Goal: Download file/media

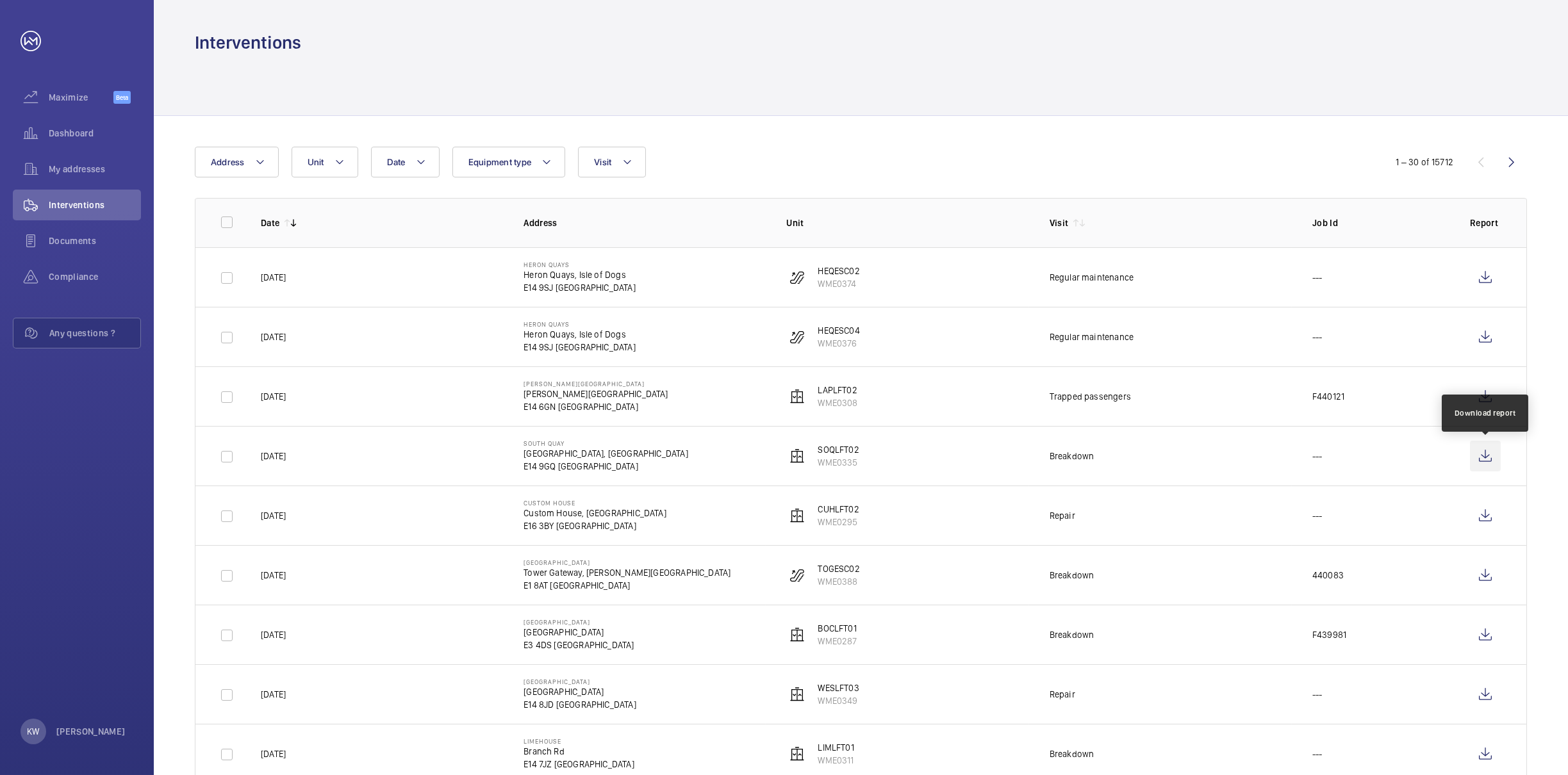
click at [1481, 463] on wm-front-icon-button at bounding box center [1486, 456] width 31 height 31
click at [1485, 401] on wm-front-icon-button at bounding box center [1486, 397] width 31 height 31
click at [589, 171] on button "Visit" at bounding box center [612, 163] width 67 height 31
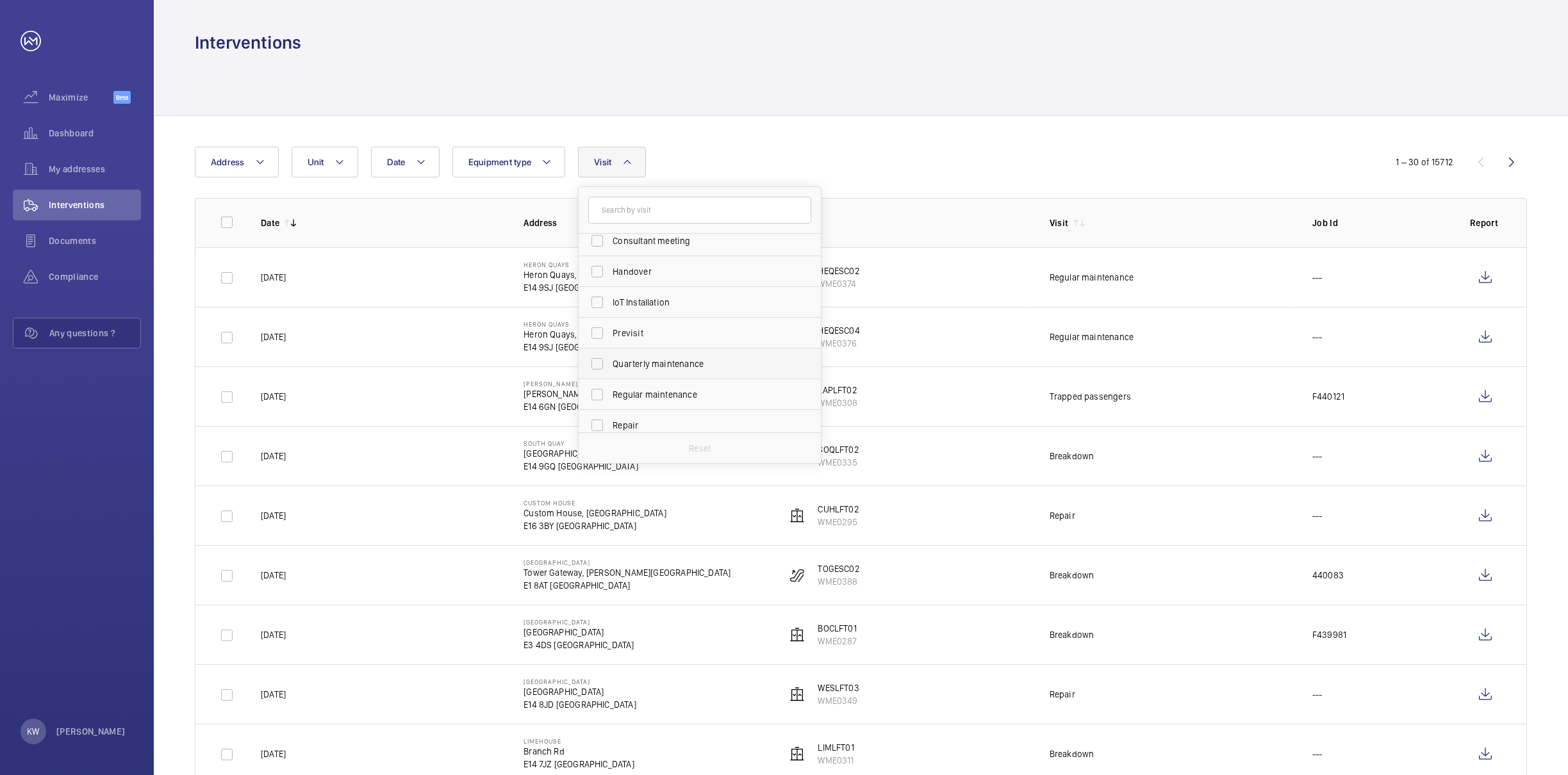
scroll to position [192, 0]
click at [595, 300] on input "Regular maintenance" at bounding box center [597, 303] width 26 height 26
checkbox input "true"
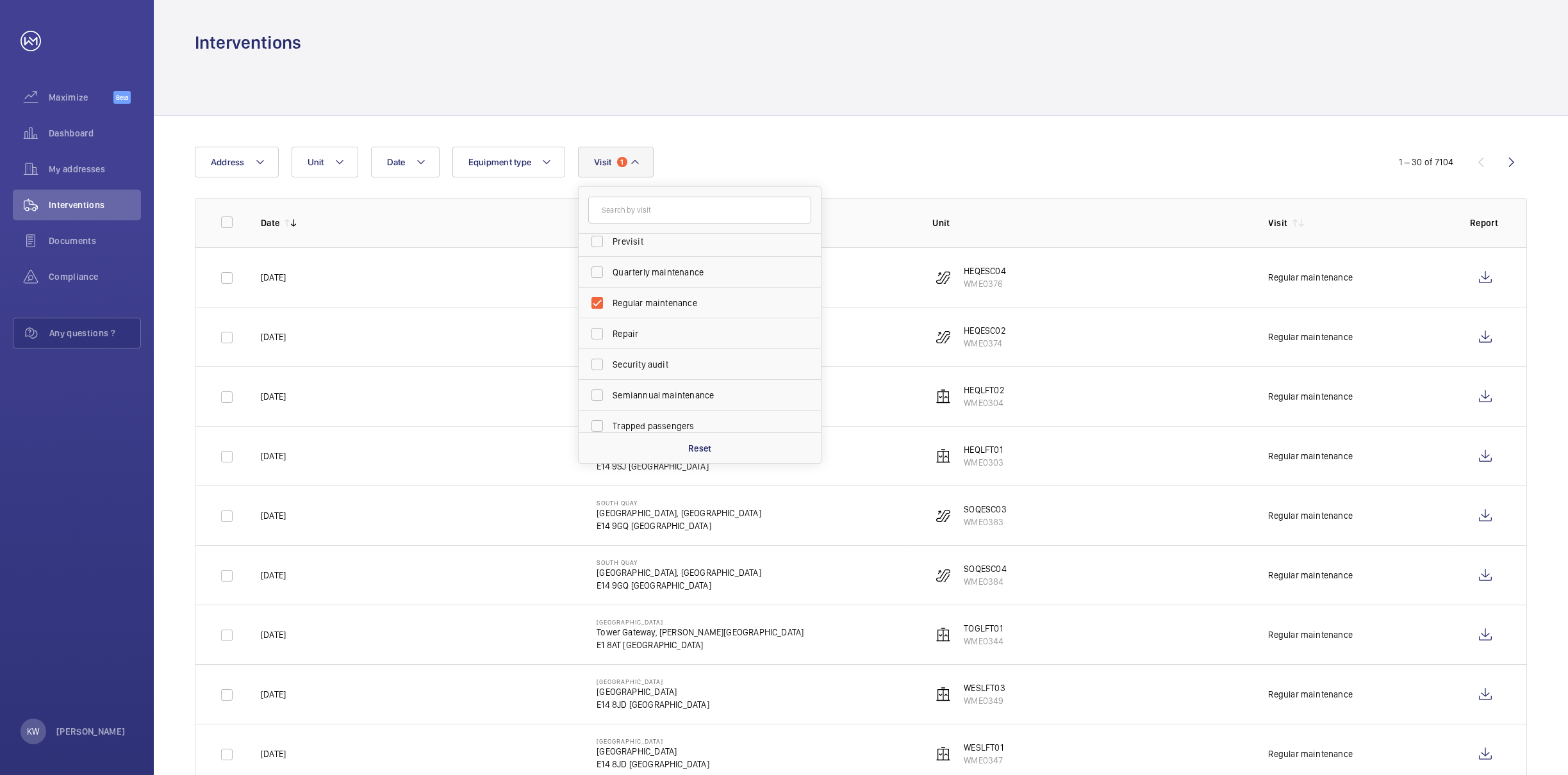
click at [903, 110] on div at bounding box center [861, 85] width 1333 height 61
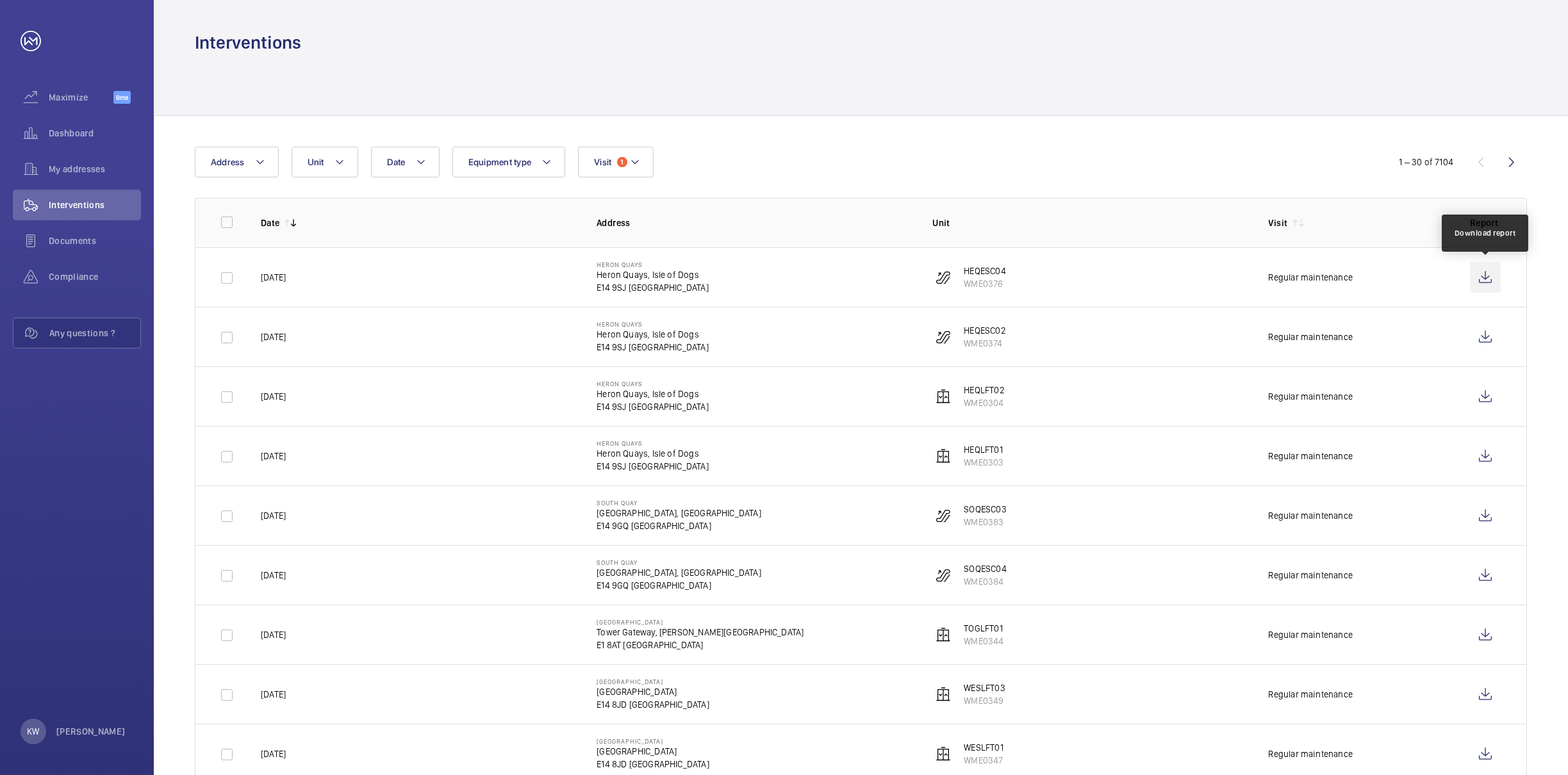
click at [1481, 275] on wm-front-icon-button at bounding box center [1486, 278] width 31 height 31
click at [1481, 334] on wm-front-icon-button at bounding box center [1486, 337] width 31 height 31
click at [1488, 279] on wm-front-icon-button at bounding box center [1486, 278] width 31 height 31
click at [1488, 398] on wm-front-icon-button at bounding box center [1486, 397] width 31 height 31
click at [1493, 455] on wm-front-icon-button at bounding box center [1486, 456] width 31 height 31
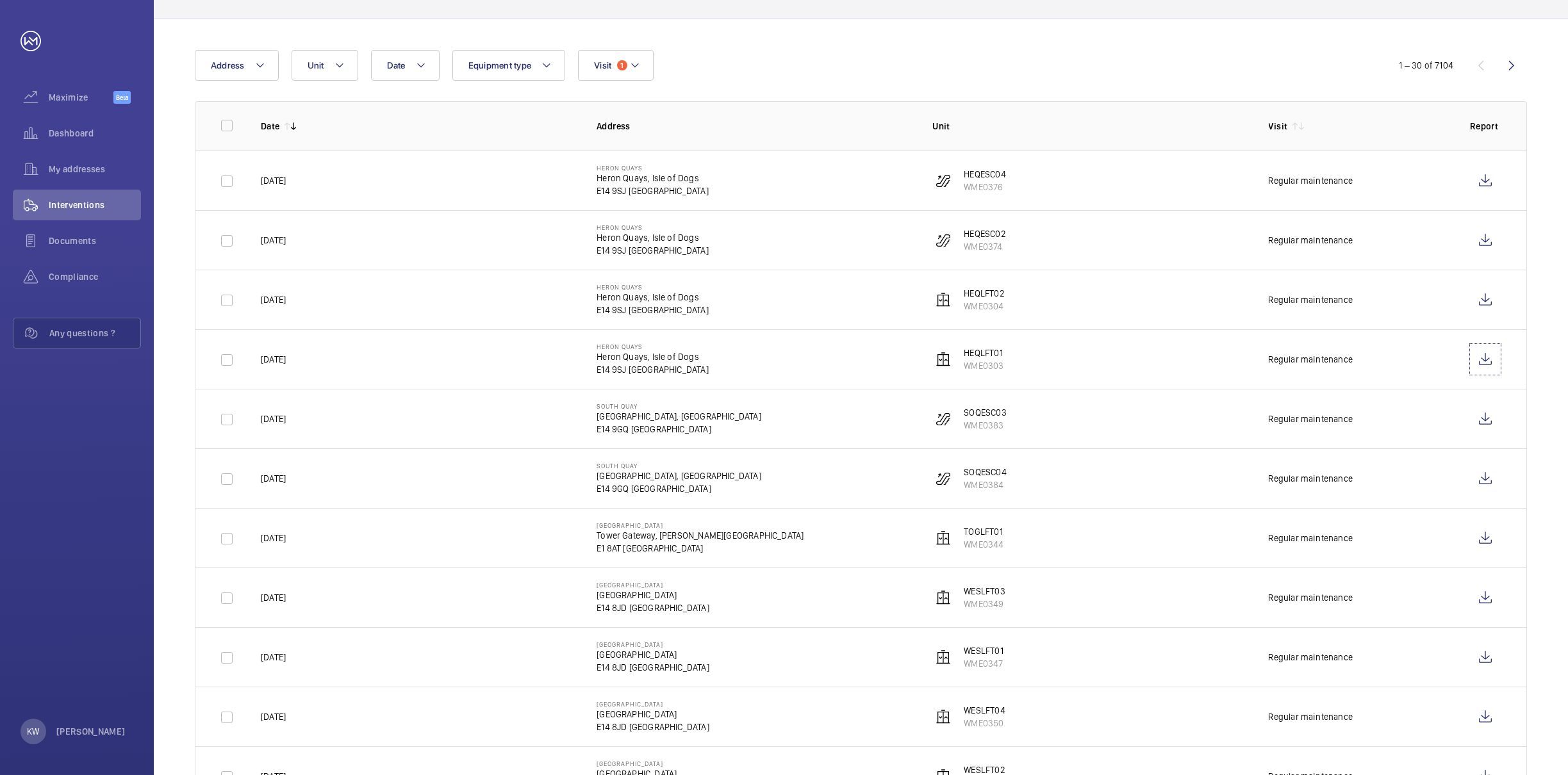
scroll to position [95, 0]
click at [1483, 179] on wm-front-icon-button at bounding box center [1486, 183] width 31 height 31
click at [635, 61] on mat-icon at bounding box center [635, 67] width 10 height 16
click at [633, 157] on span "Regular maintenance" at bounding box center [701, 153] width 177 height 13
click at [610, 157] on input "Regular maintenance" at bounding box center [597, 154] width 26 height 26
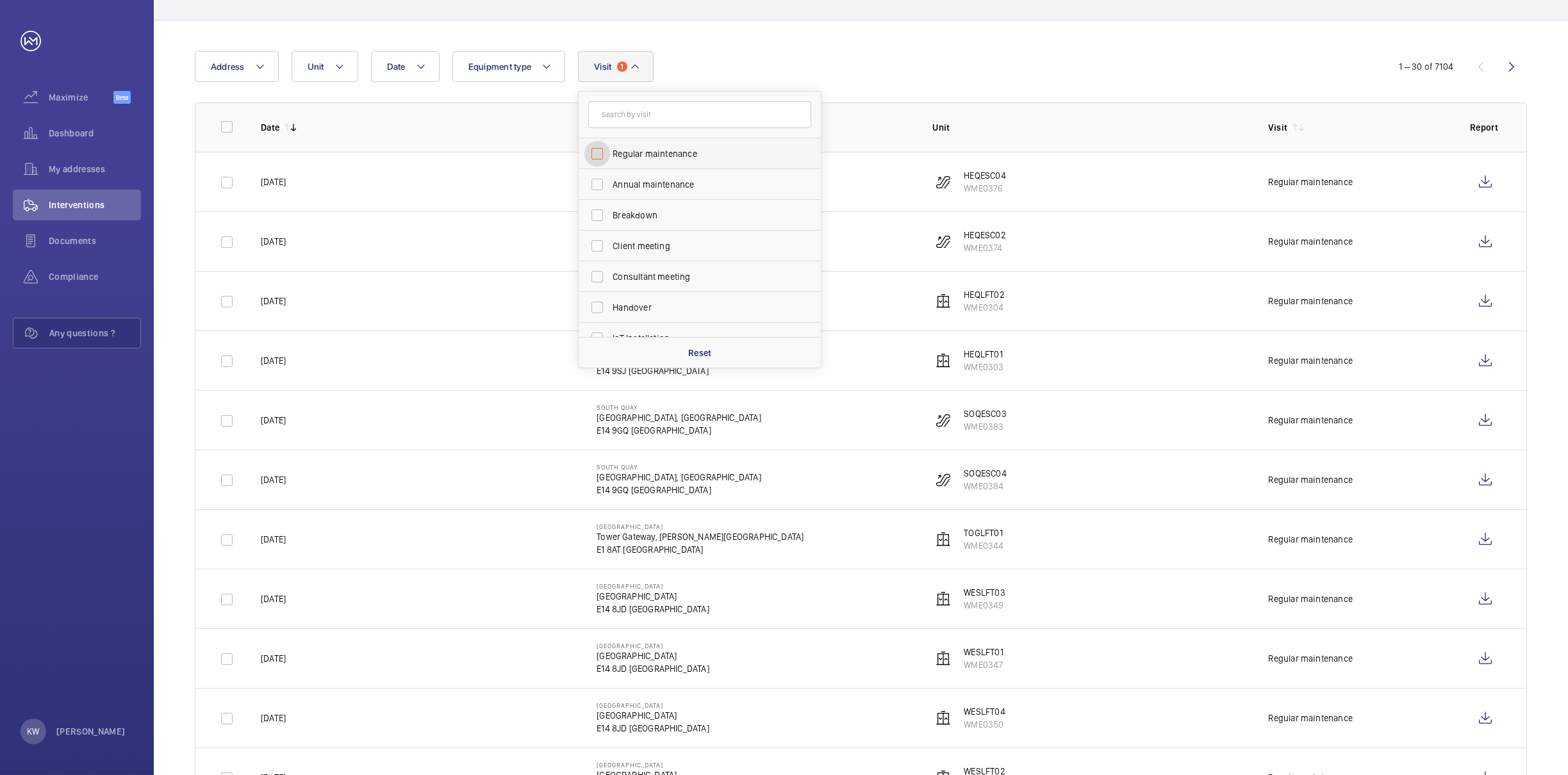
checkbox input "false"
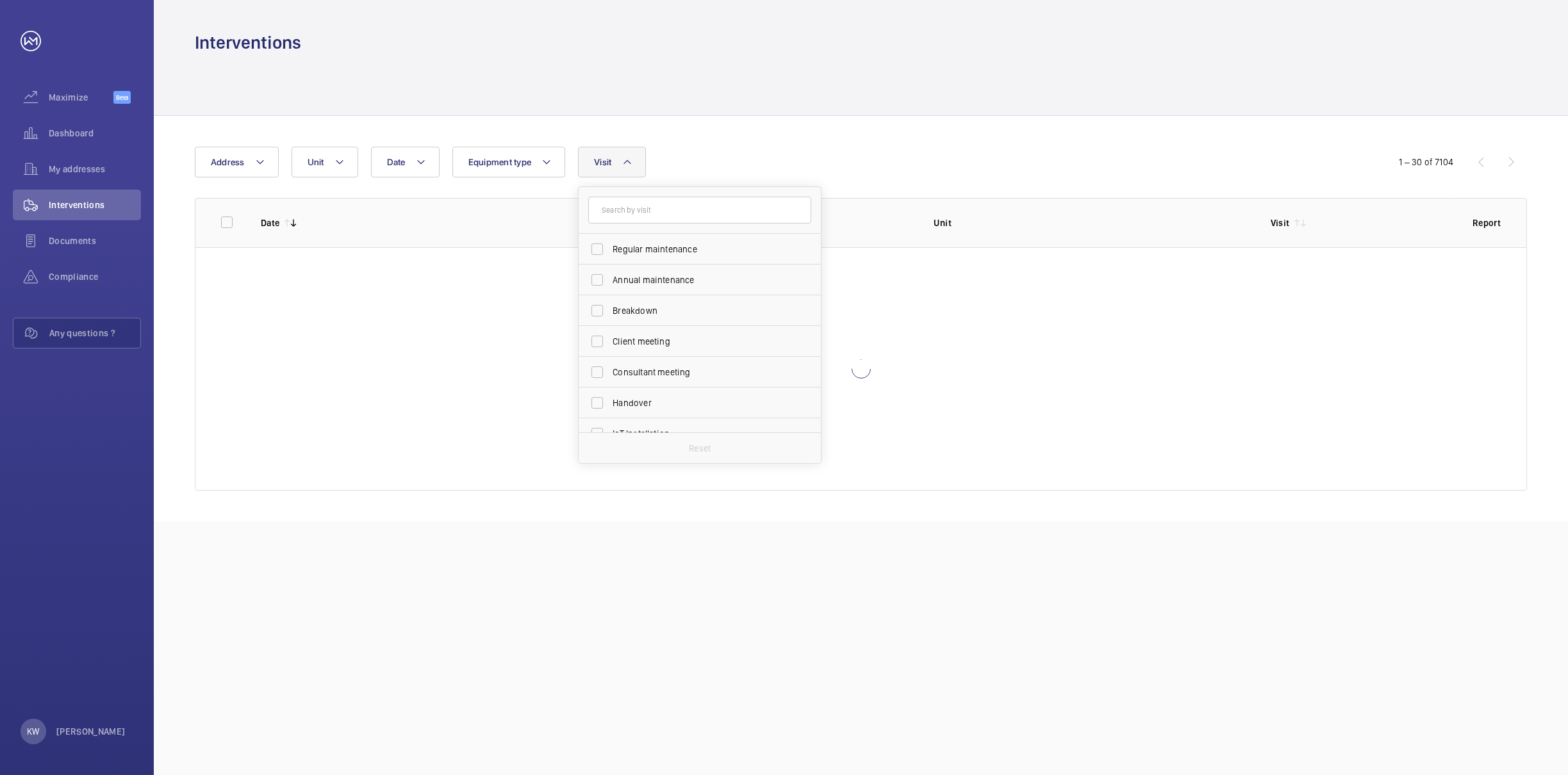
click at [736, 98] on div at bounding box center [861, 85] width 1333 height 61
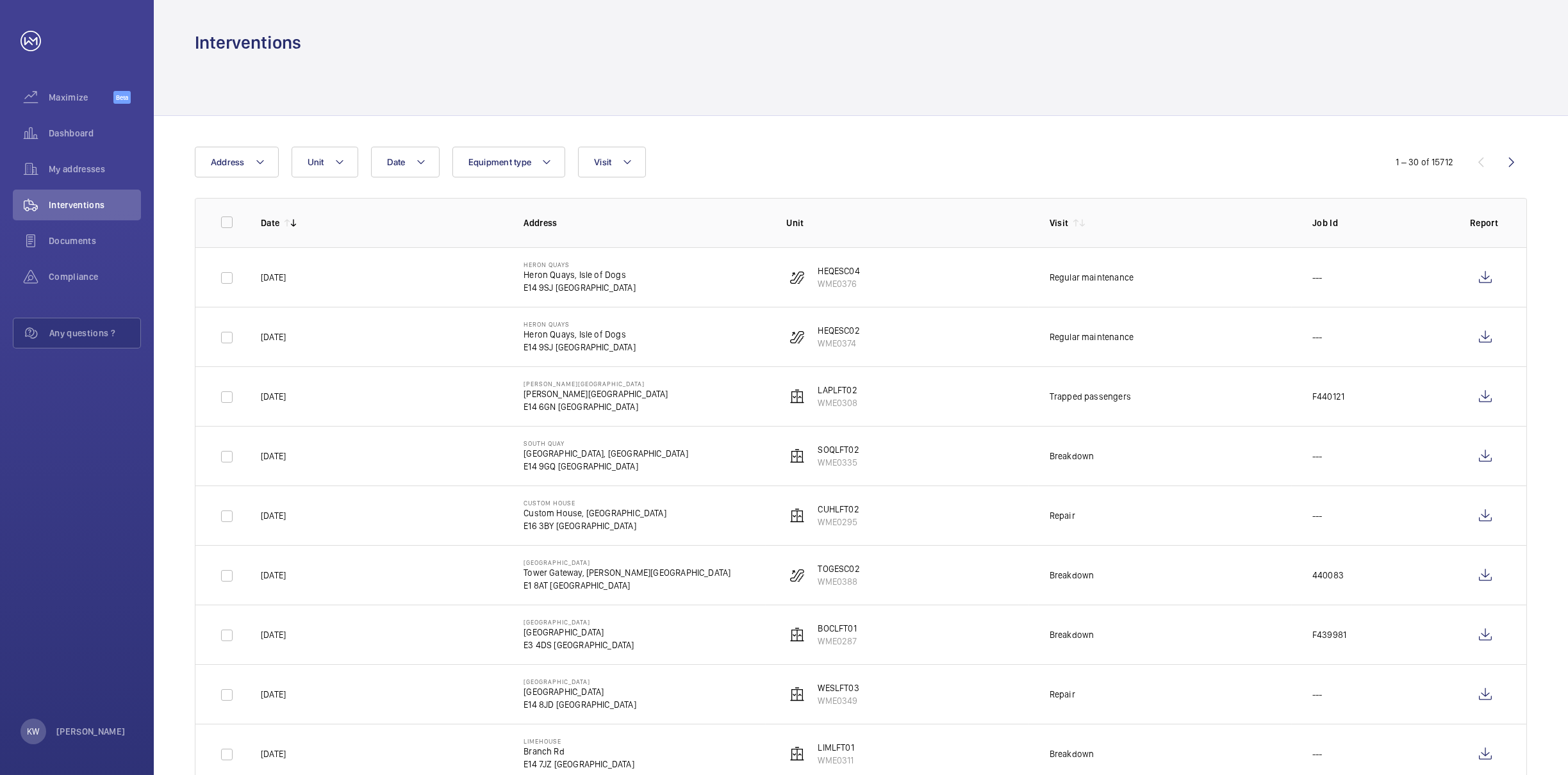
click at [736, 147] on div "Date Address Unit Equipment type Visit" at bounding box center [784, 163] width 1179 height 31
click at [732, 93] on div at bounding box center [861, 85] width 1333 height 61
click at [735, 157] on div "Date Address Unit Equipment type Visit" at bounding box center [784, 163] width 1179 height 31
click at [733, 84] on div at bounding box center [861, 85] width 1333 height 61
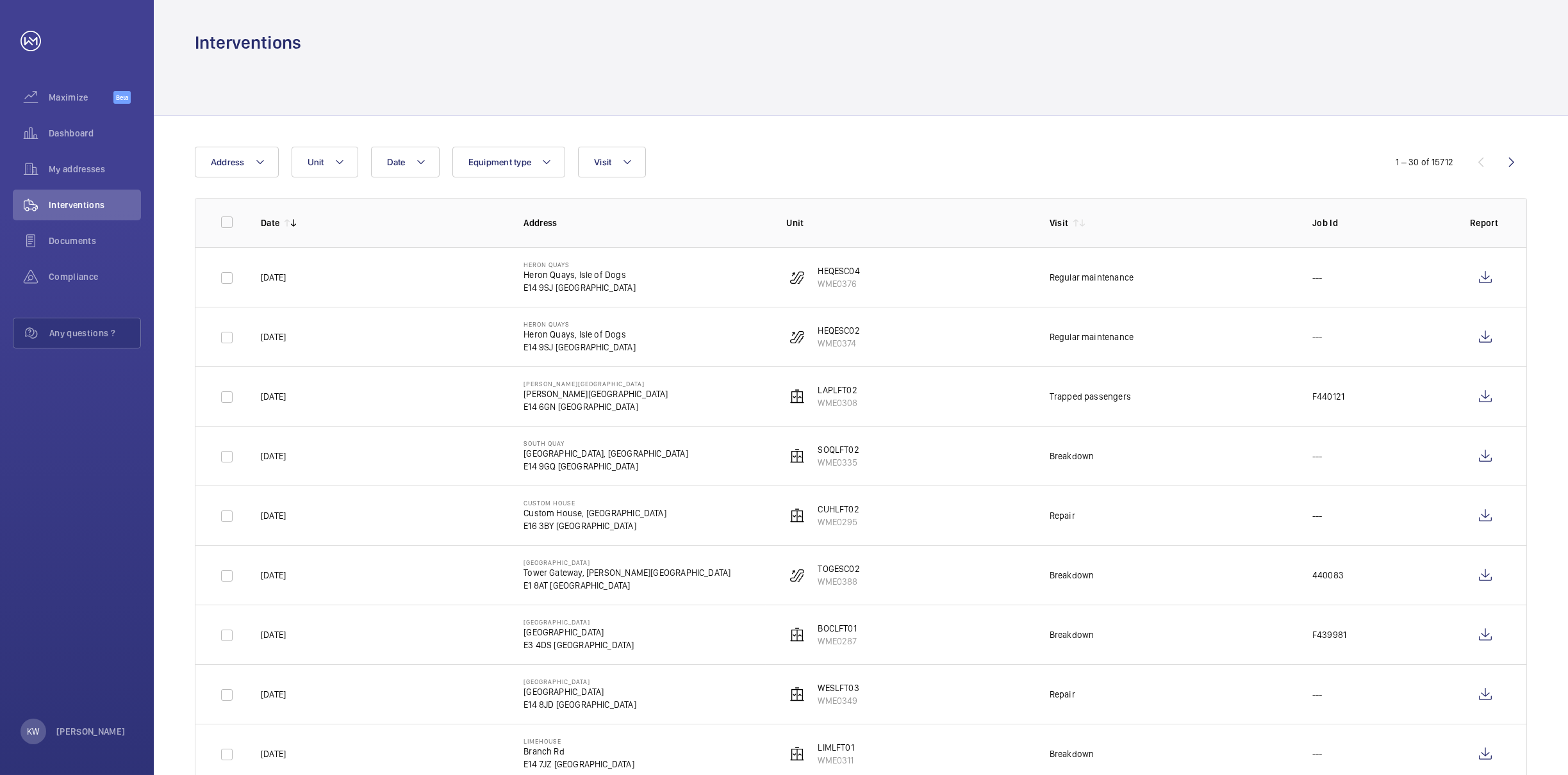
click at [736, 98] on div at bounding box center [861, 85] width 1333 height 61
click at [736, 99] on div at bounding box center [861, 85] width 1333 height 61
drag, startPoint x: 736, startPoint y: 152, endPoint x: 734, endPoint y: 125, distance: 27.1
click at [736, 151] on div "Date Address Unit Equipment type Visit" at bounding box center [784, 163] width 1179 height 31
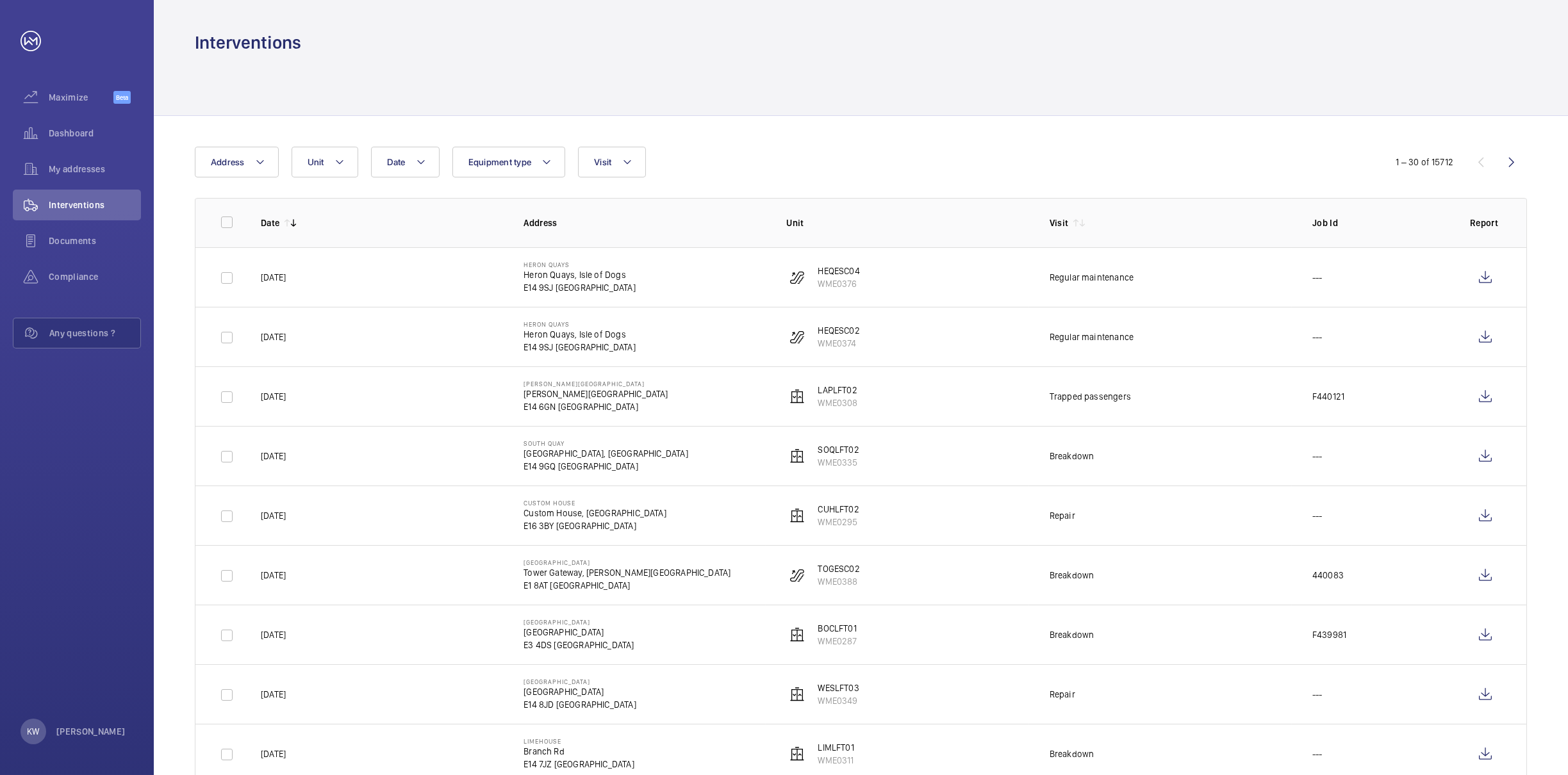
click at [734, 105] on div at bounding box center [861, 85] width 1333 height 61
click at [734, 151] on div "Date Address Unit Equipment type Visit" at bounding box center [784, 163] width 1179 height 31
click at [732, 94] on div at bounding box center [861, 85] width 1333 height 61
click at [758, 83] on div at bounding box center [861, 85] width 1333 height 61
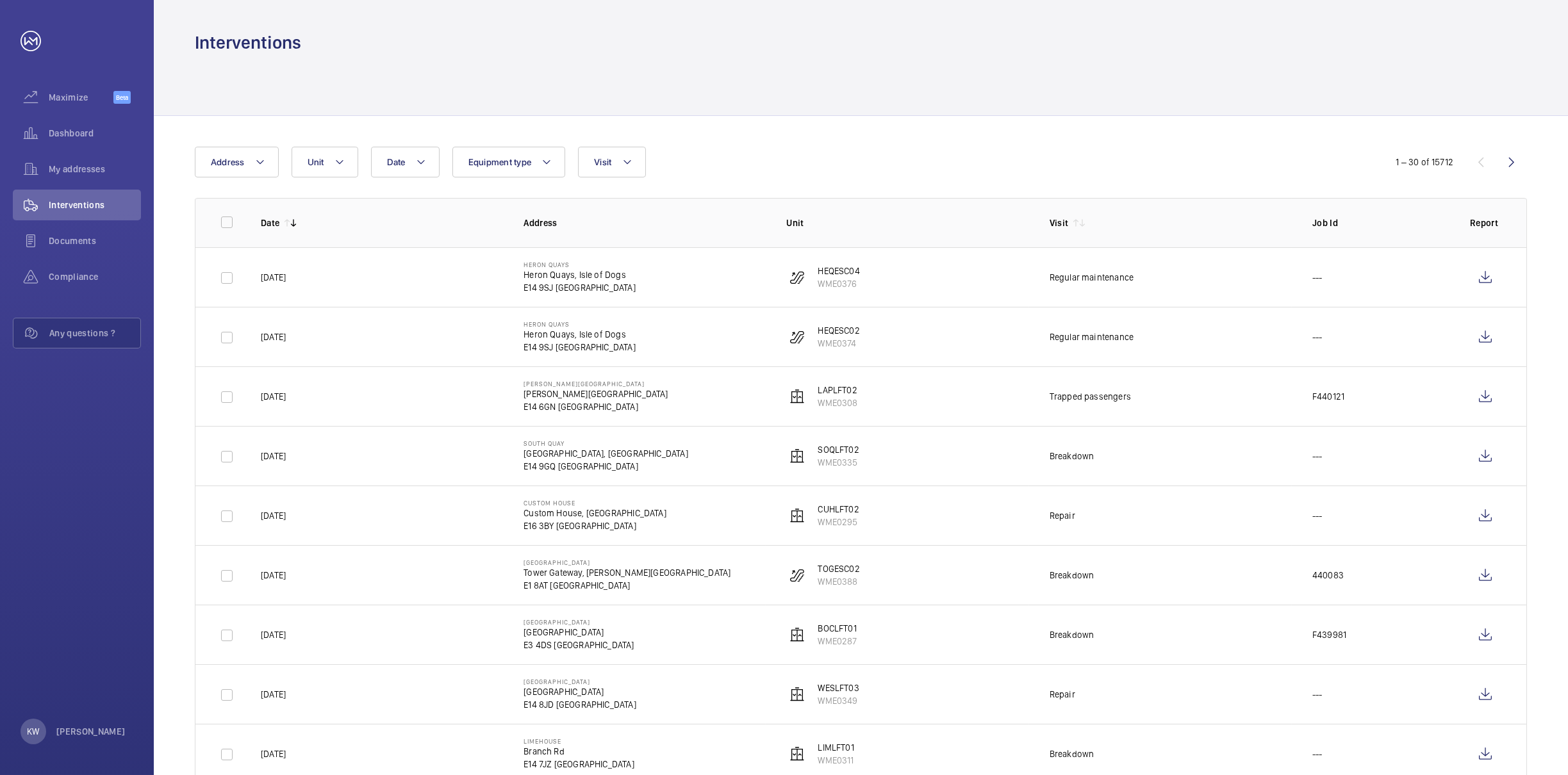
click at [973, 152] on div "Date Address Unit Equipment type Visit" at bounding box center [784, 163] width 1179 height 31
drag, startPoint x: 1241, startPoint y: 157, endPoint x: 1229, endPoint y: 142, distance: 19.2
click at [1242, 157] on div "Date Address Unit Equipment type Visit" at bounding box center [784, 163] width 1179 height 31
click at [1089, 84] on div at bounding box center [861, 85] width 1333 height 61
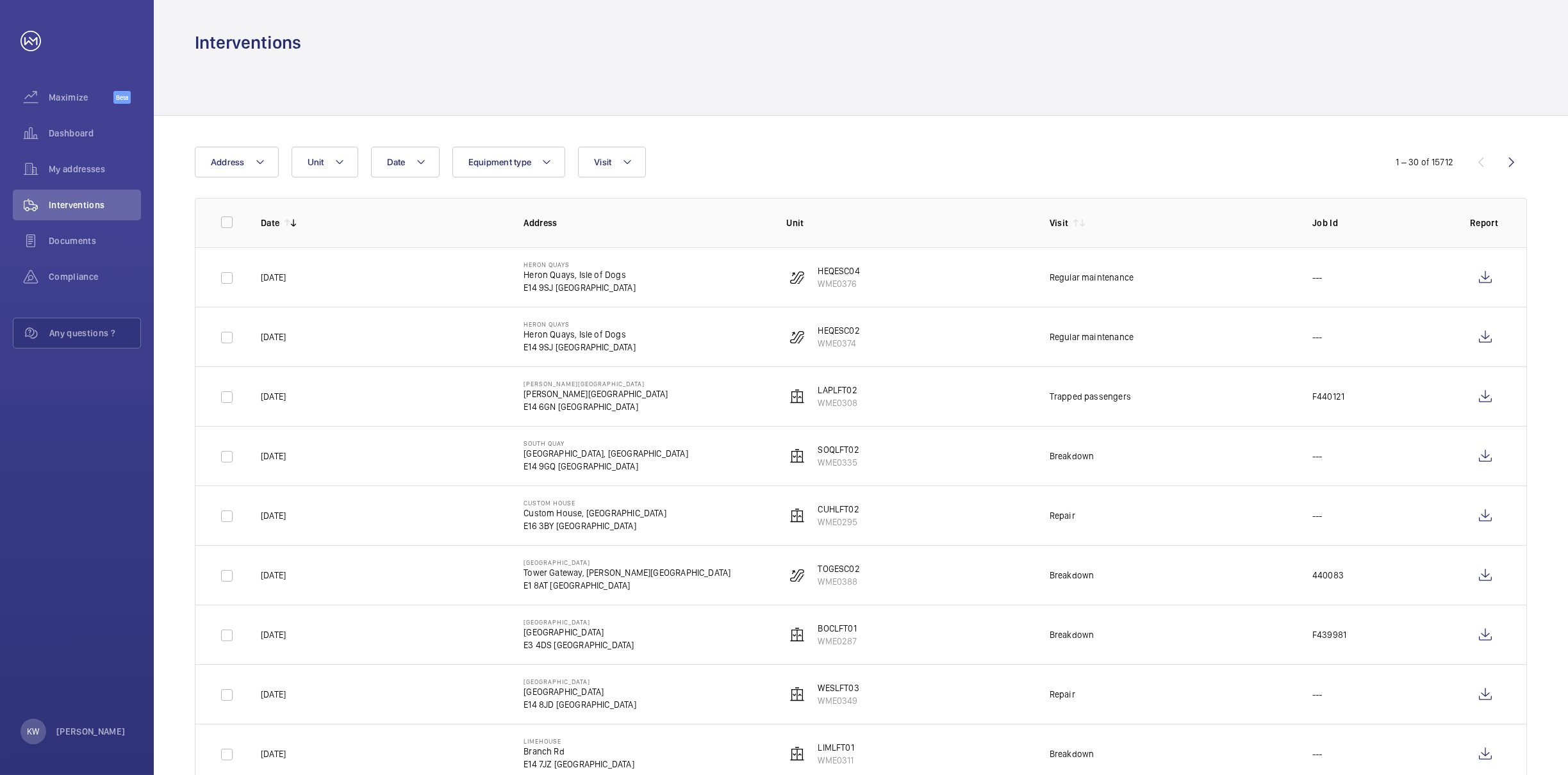
drag, startPoint x: 839, startPoint y: 112, endPoint x: 806, endPoint y: 112, distance: 33.0
click at [806, 112] on div at bounding box center [861, 85] width 1333 height 61
click at [760, 152] on div "Date Address Unit Equipment type Visit" at bounding box center [784, 163] width 1179 height 31
click at [1108, 152] on div "Date Address Unit Equipment type Visit" at bounding box center [784, 163] width 1179 height 31
drag, startPoint x: 1167, startPoint y: 153, endPoint x: 1140, endPoint y: 149, distance: 27.3
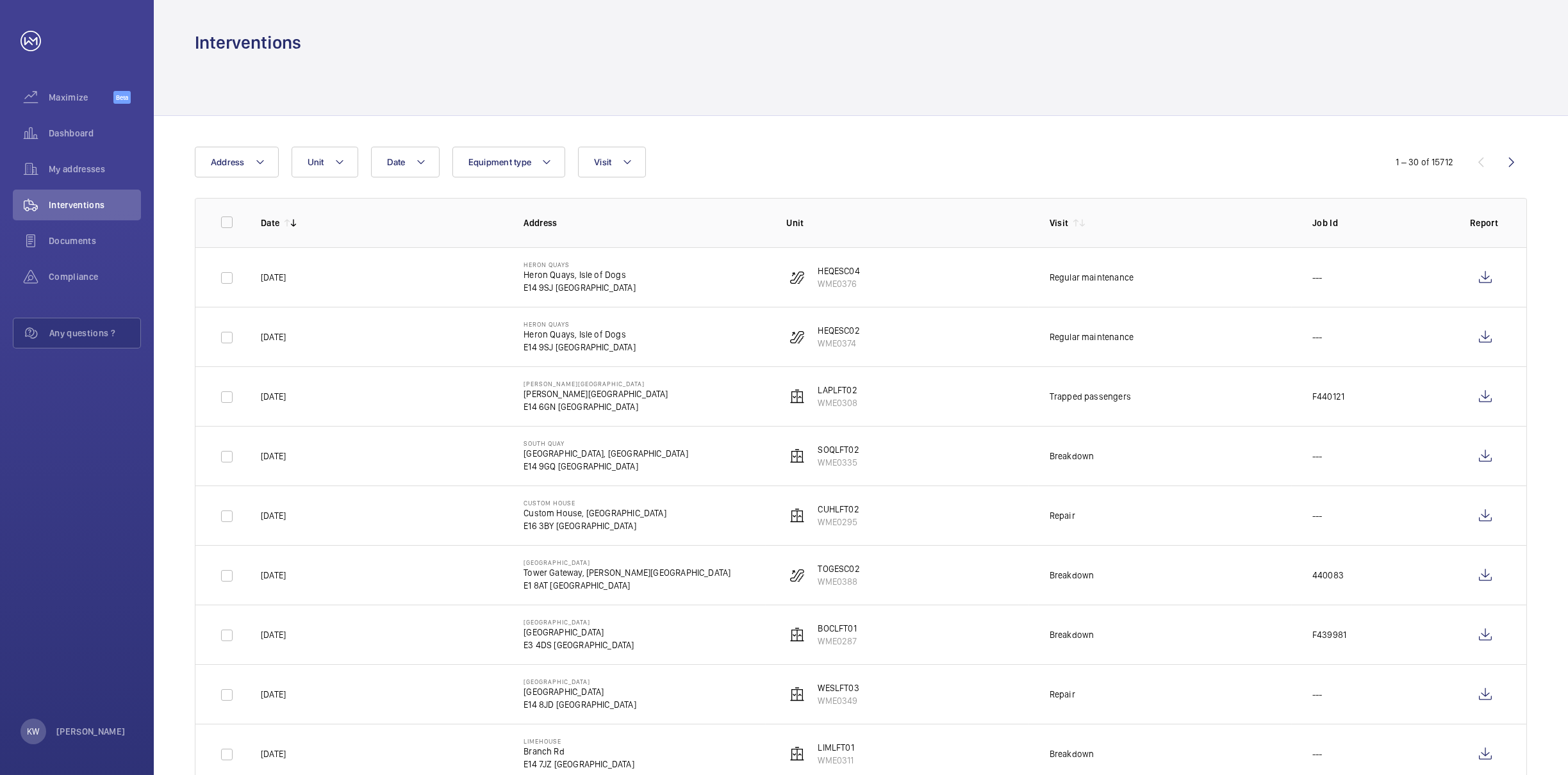
click at [1149, 150] on div "Date Address Unit Equipment type Visit" at bounding box center [784, 163] width 1179 height 31
click at [844, 92] on div at bounding box center [861, 85] width 1333 height 61
click at [802, 153] on div "Date Address Unit Equipment type Visit" at bounding box center [784, 163] width 1179 height 31
